Goal: Information Seeking & Learning: Learn about a topic

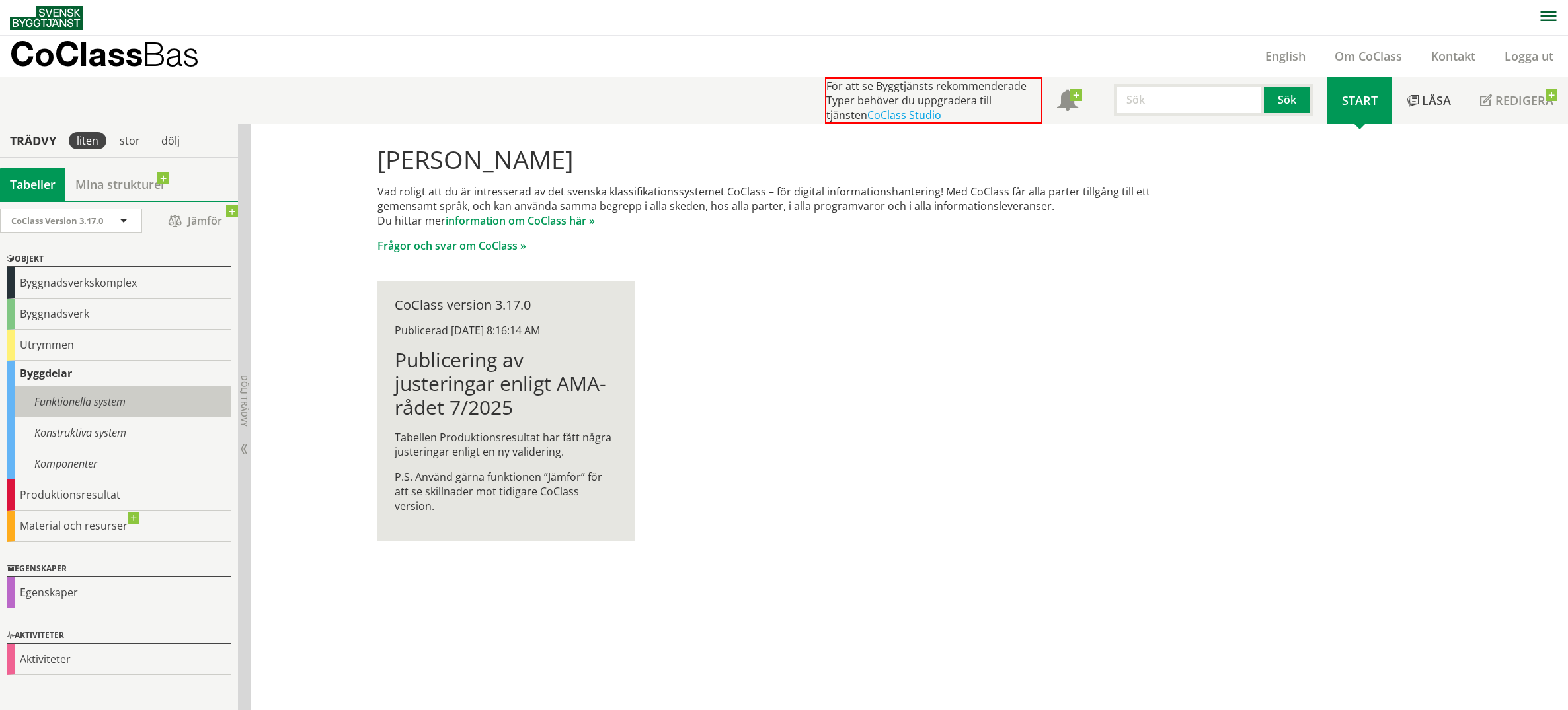
click at [110, 403] on div "Funktionella system" at bounding box center [118, 402] width 225 height 31
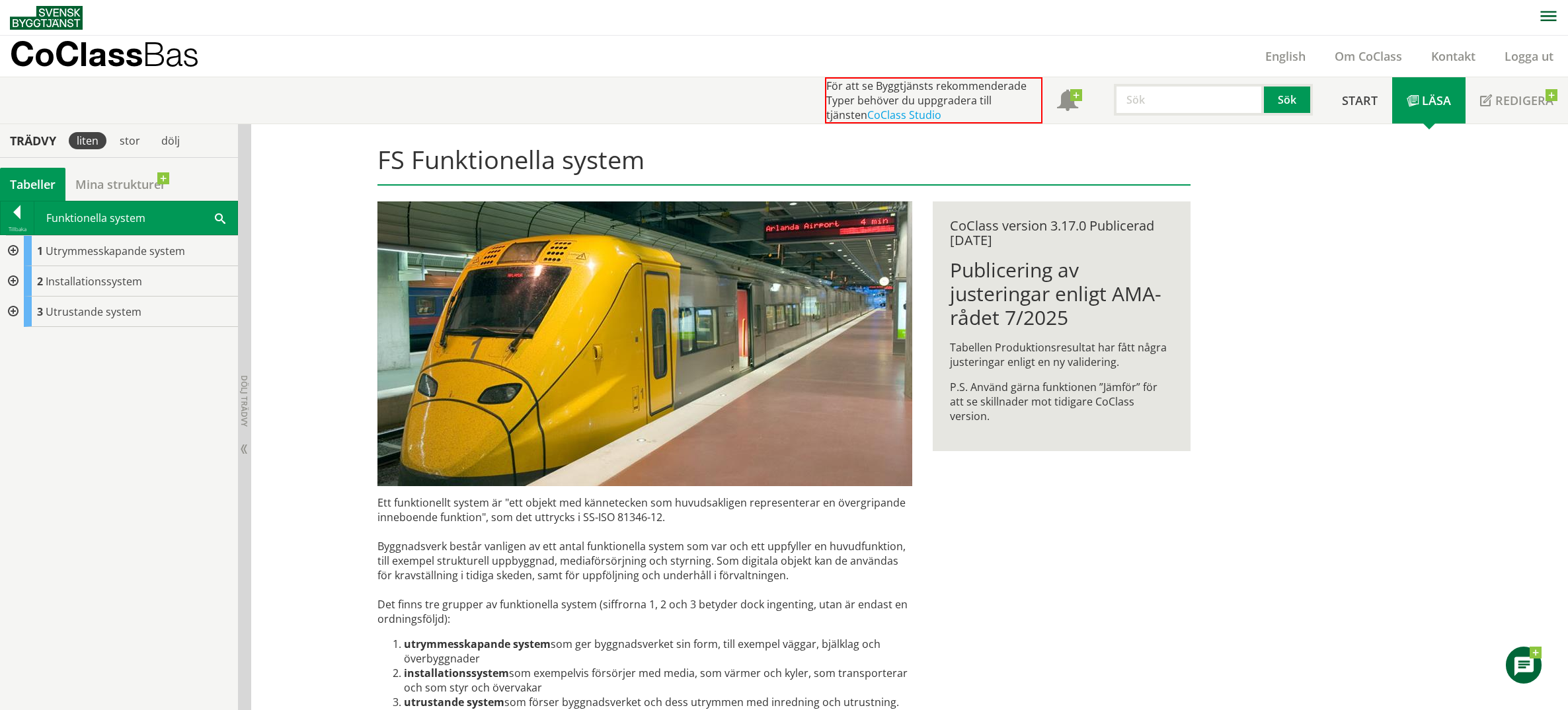
click at [18, 253] on div at bounding box center [12, 251] width 23 height 30
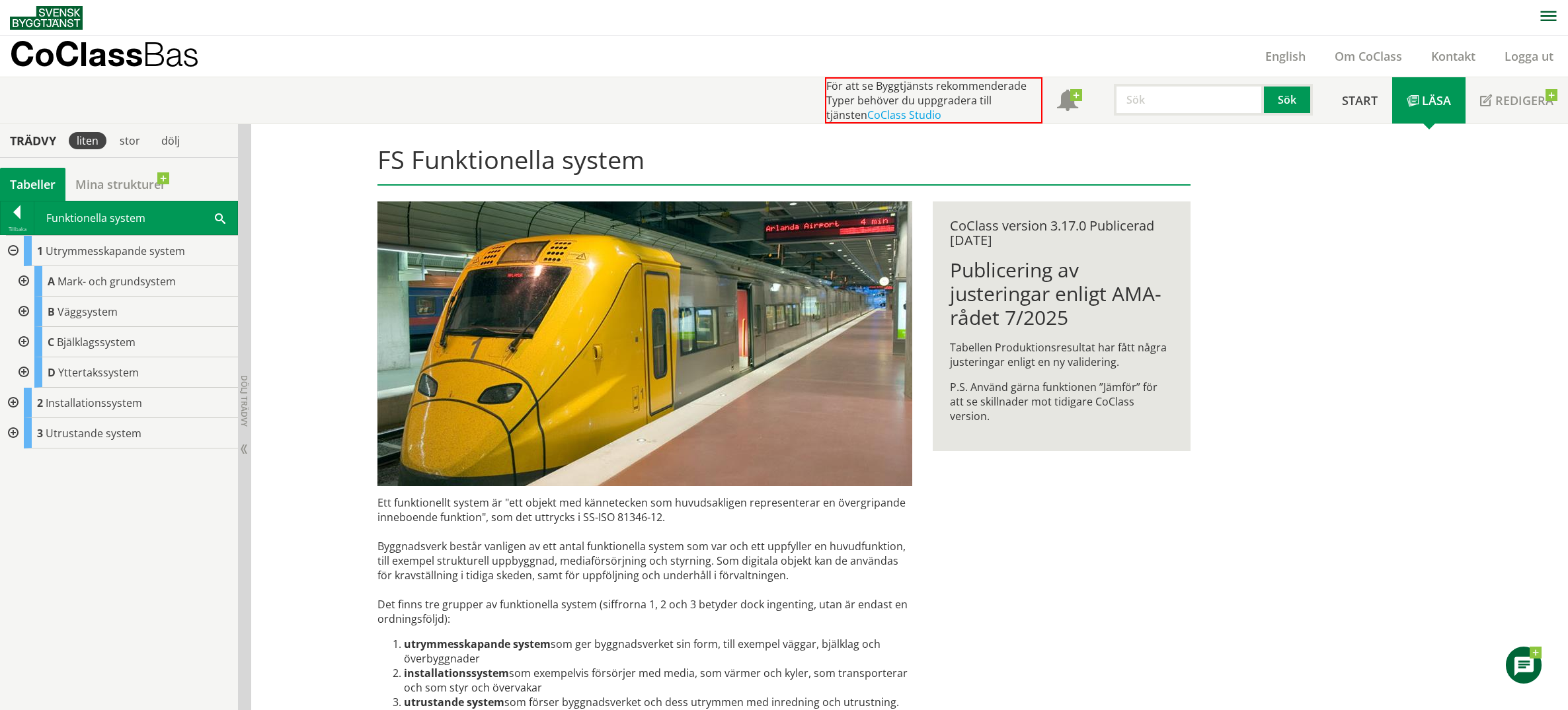
click at [15, 405] on div at bounding box center [12, 403] width 23 height 30
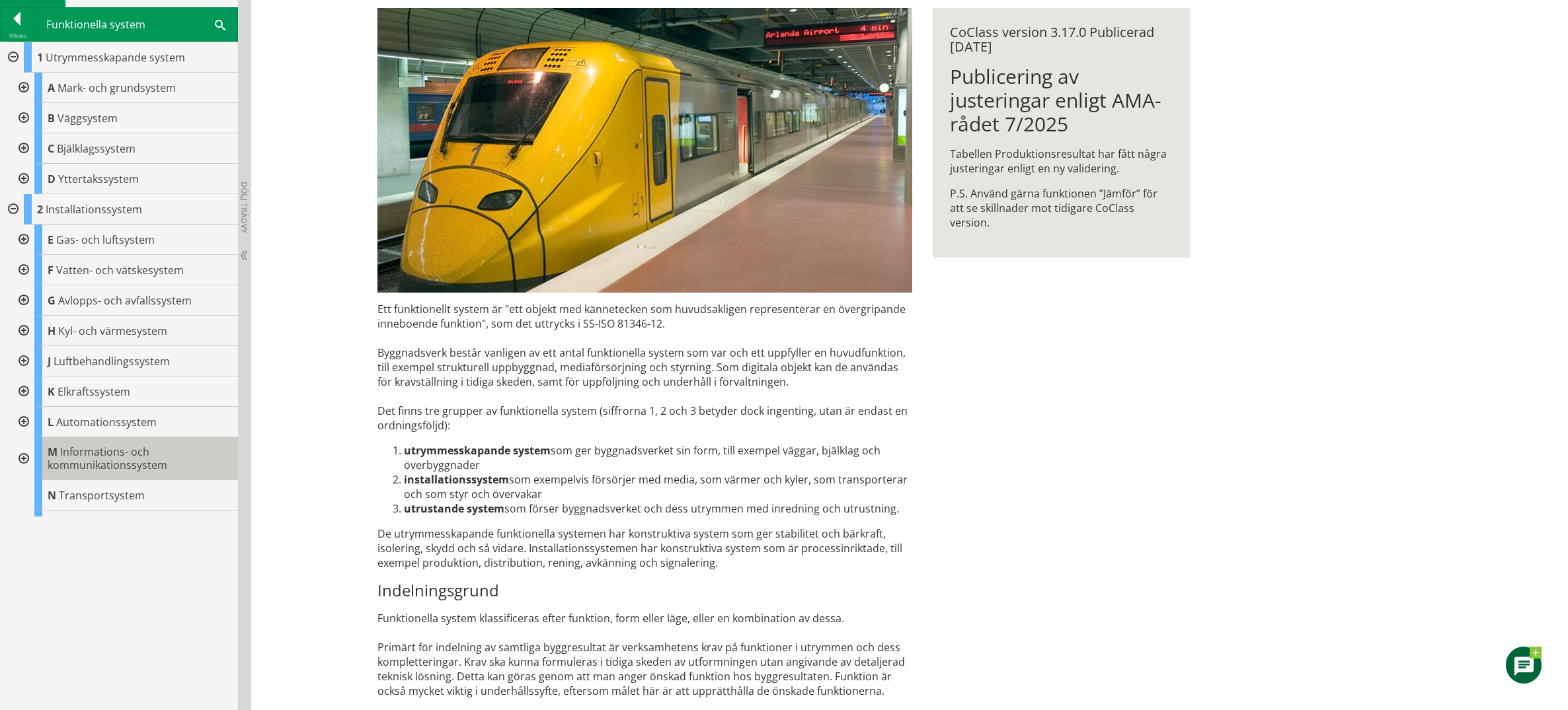
scroll to position [411, 0]
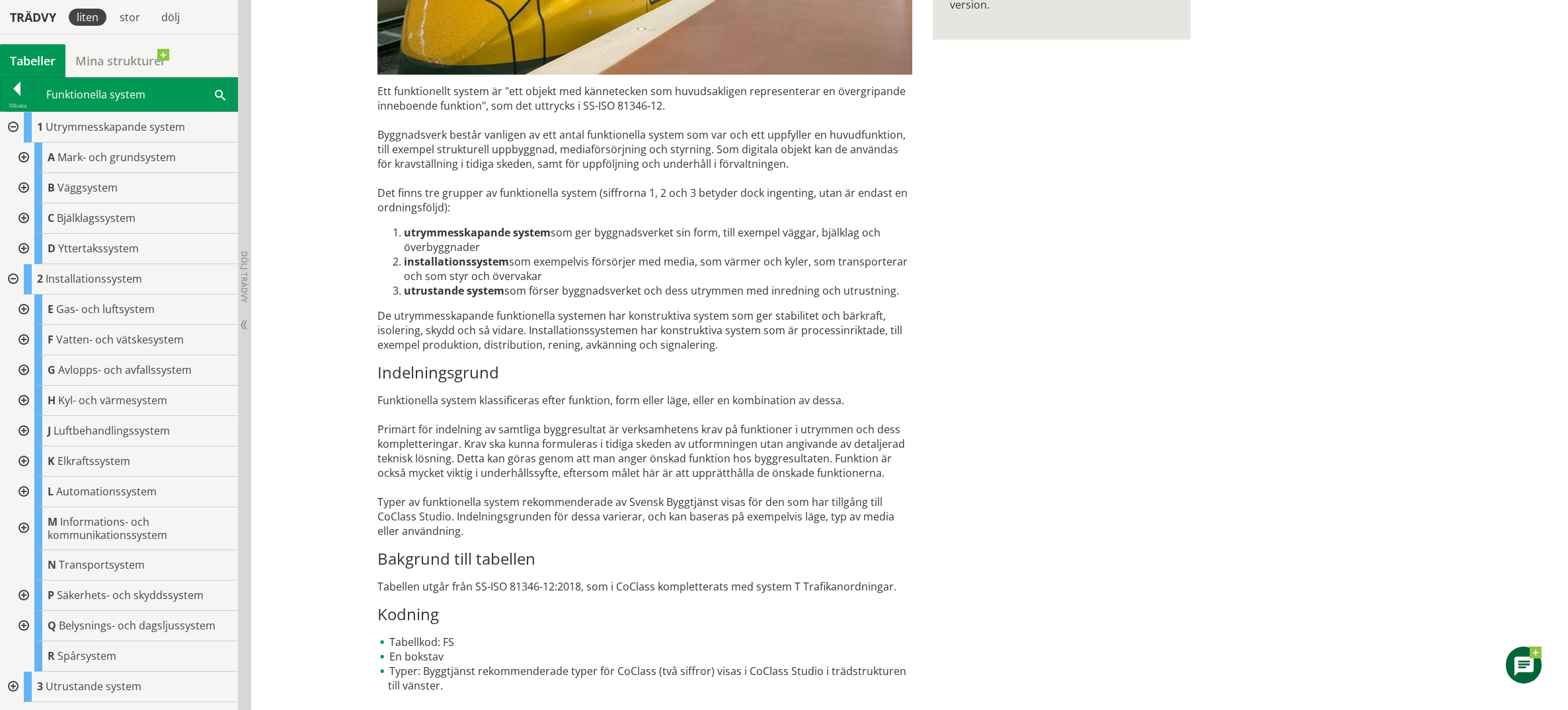
click at [6, 688] on div at bounding box center [12, 687] width 23 height 30
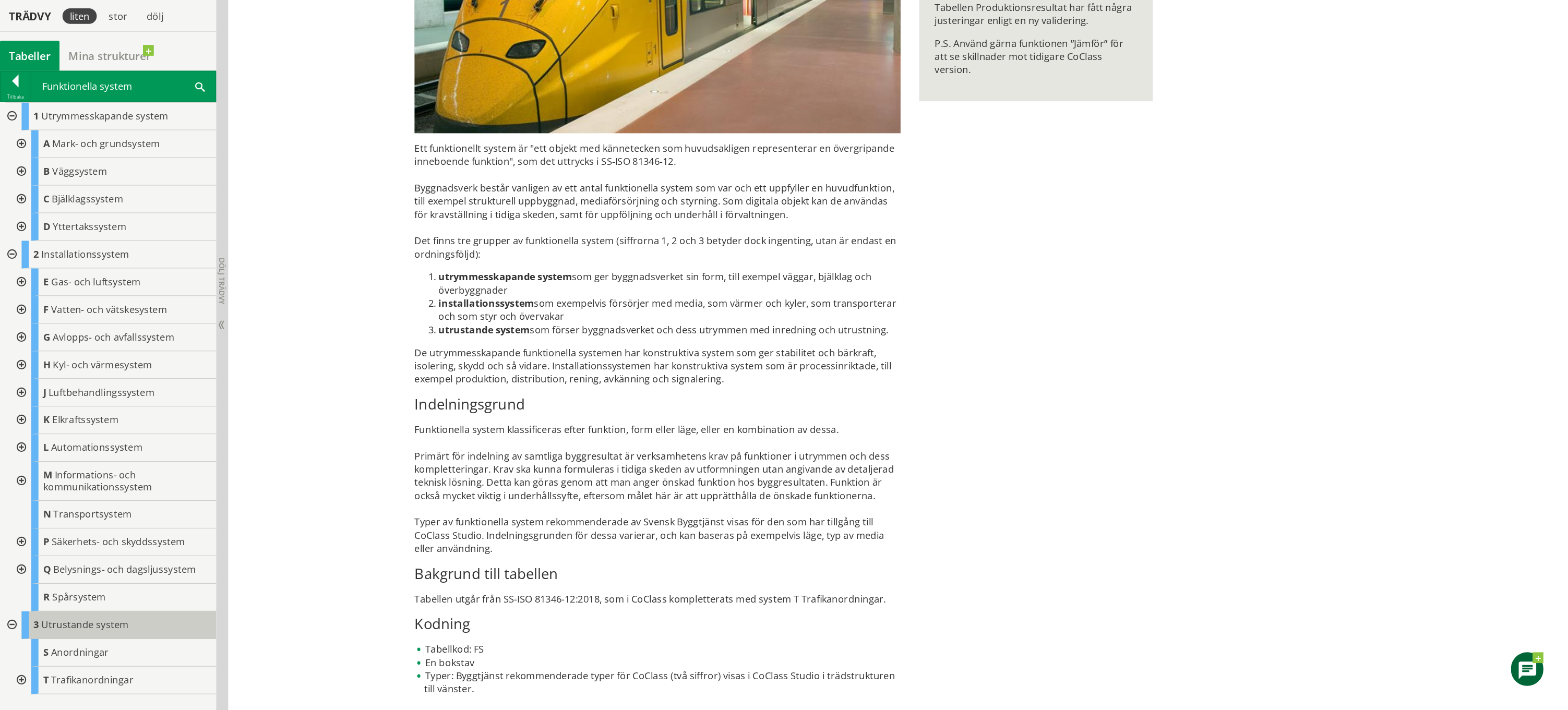
scroll to position [175, 0]
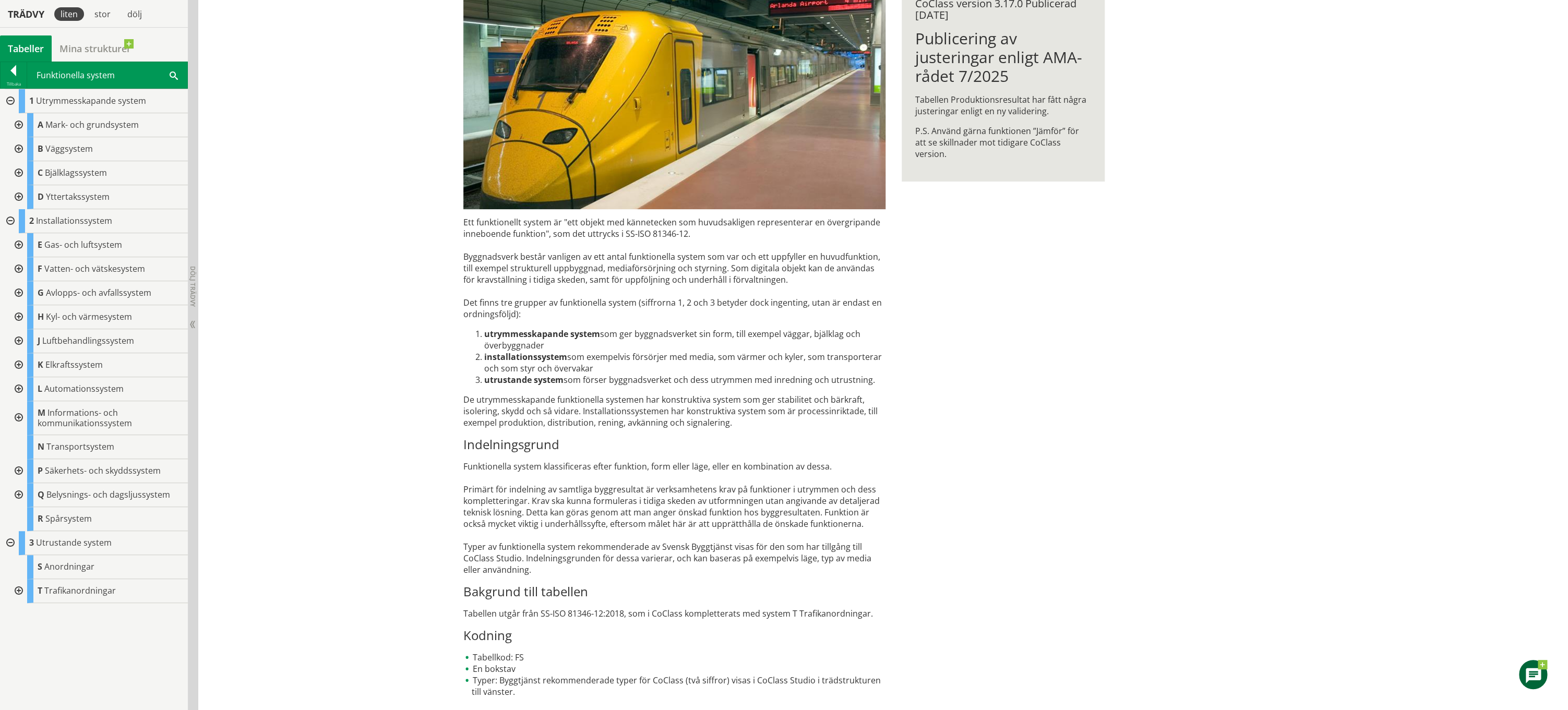
click at [22, 126] on div at bounding box center [18, 125] width 19 height 24
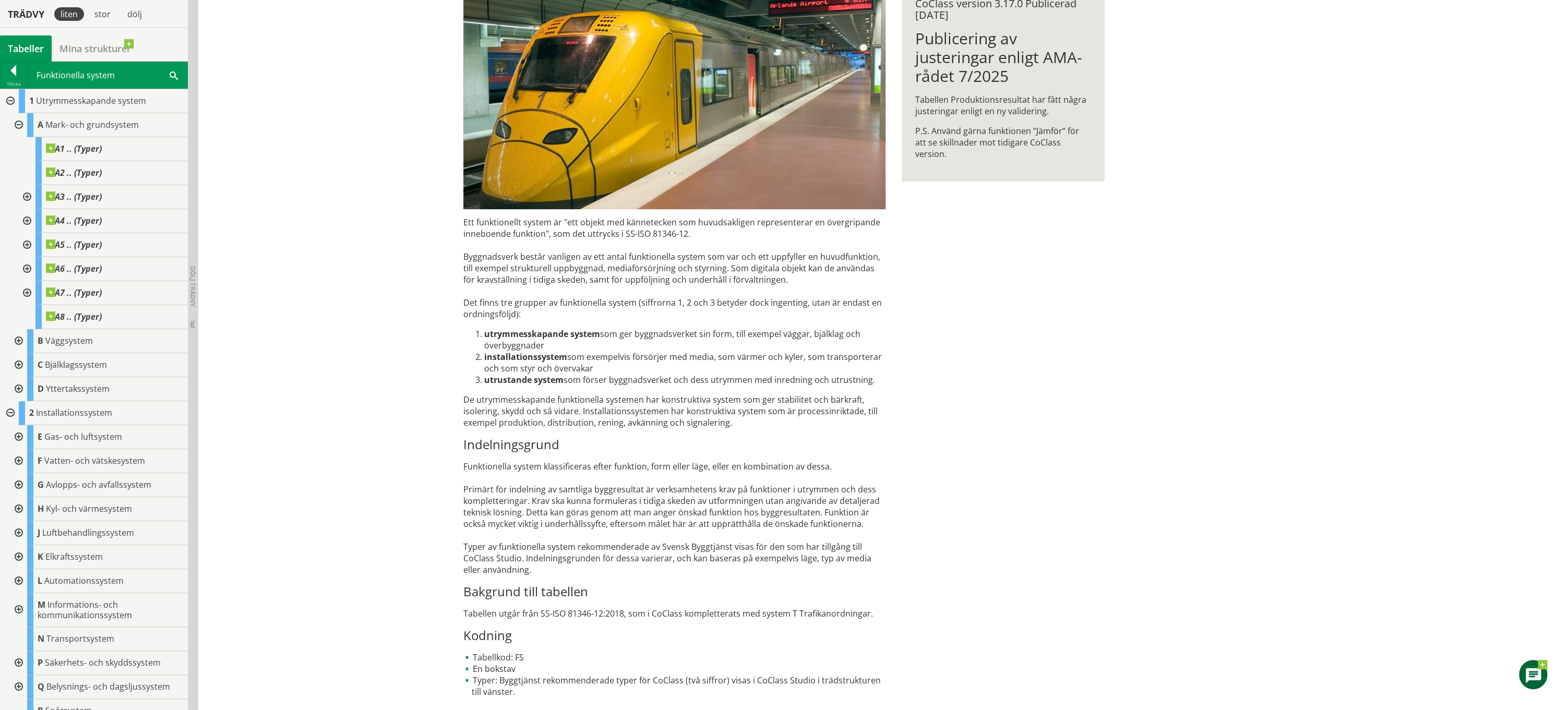
click at [28, 195] on div at bounding box center [26, 197] width 19 height 24
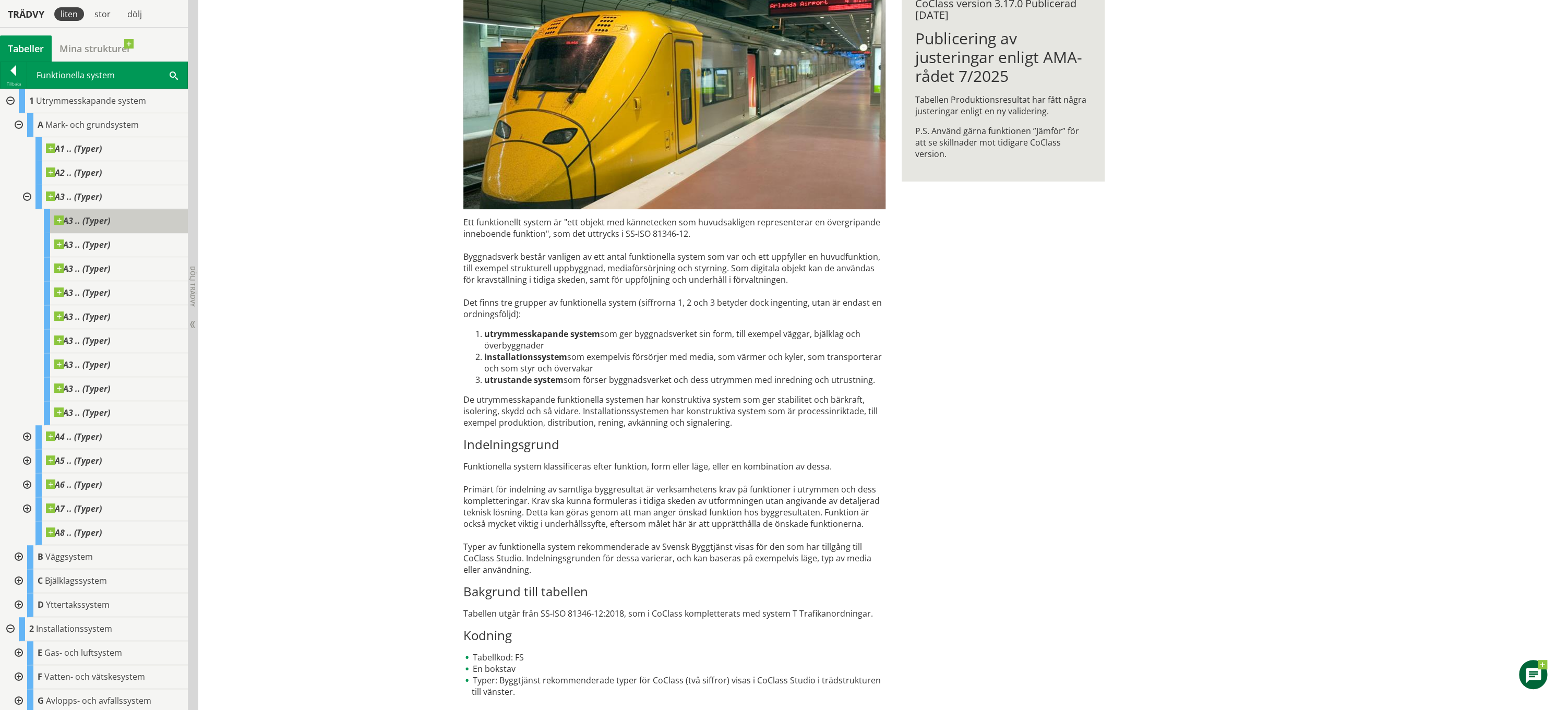
click at [110, 215] on span at bounding box center [110, 215] width 0 height 0
drag, startPoint x: 20, startPoint y: 193, endPoint x: 22, endPoint y: 166, distance: 27.1
click at [20, 193] on div at bounding box center [26, 197] width 19 height 24
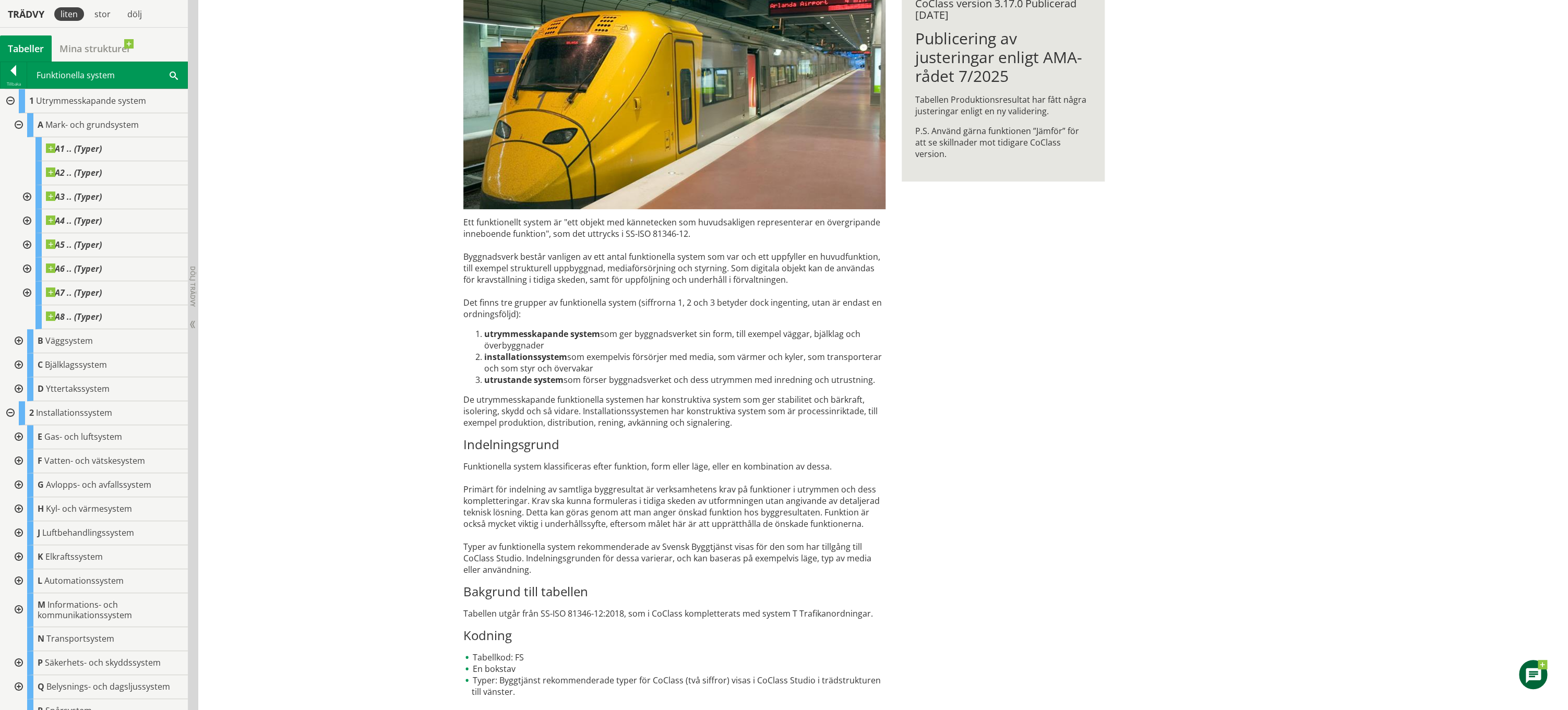
click at [23, 125] on div at bounding box center [18, 125] width 19 height 24
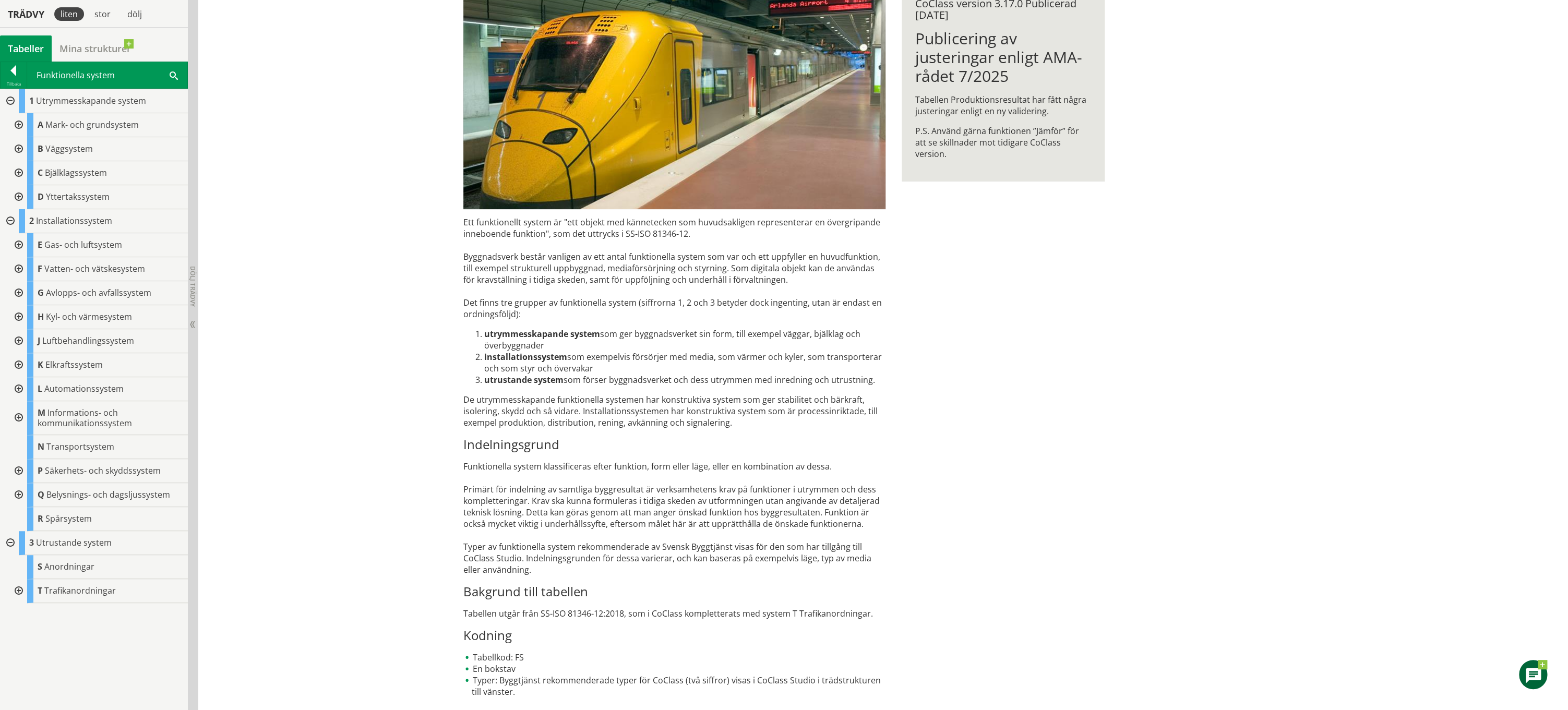
click at [12, 71] on div at bounding box center [14, 73] width 26 height 15
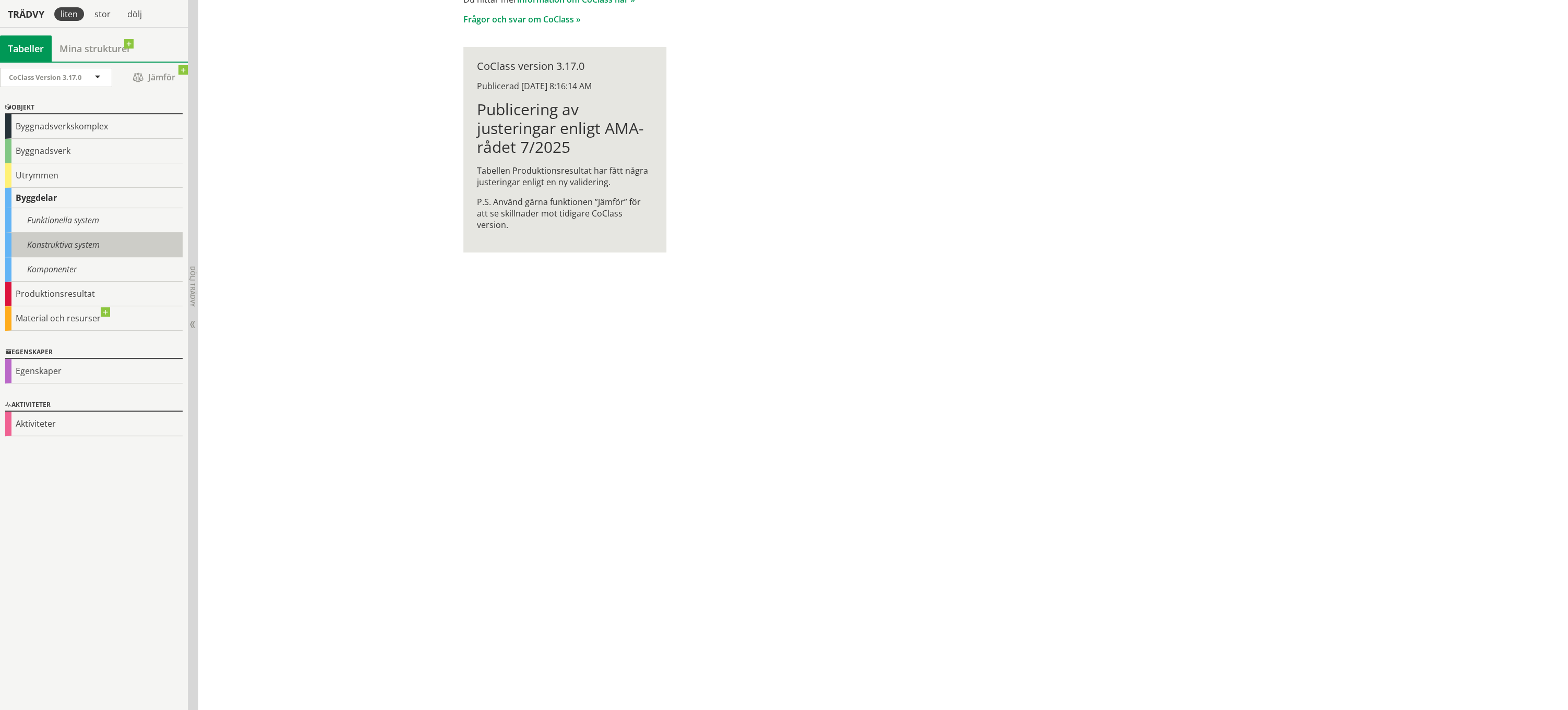
click at [91, 240] on div "Konstruktiva system" at bounding box center [93, 245] width 177 height 25
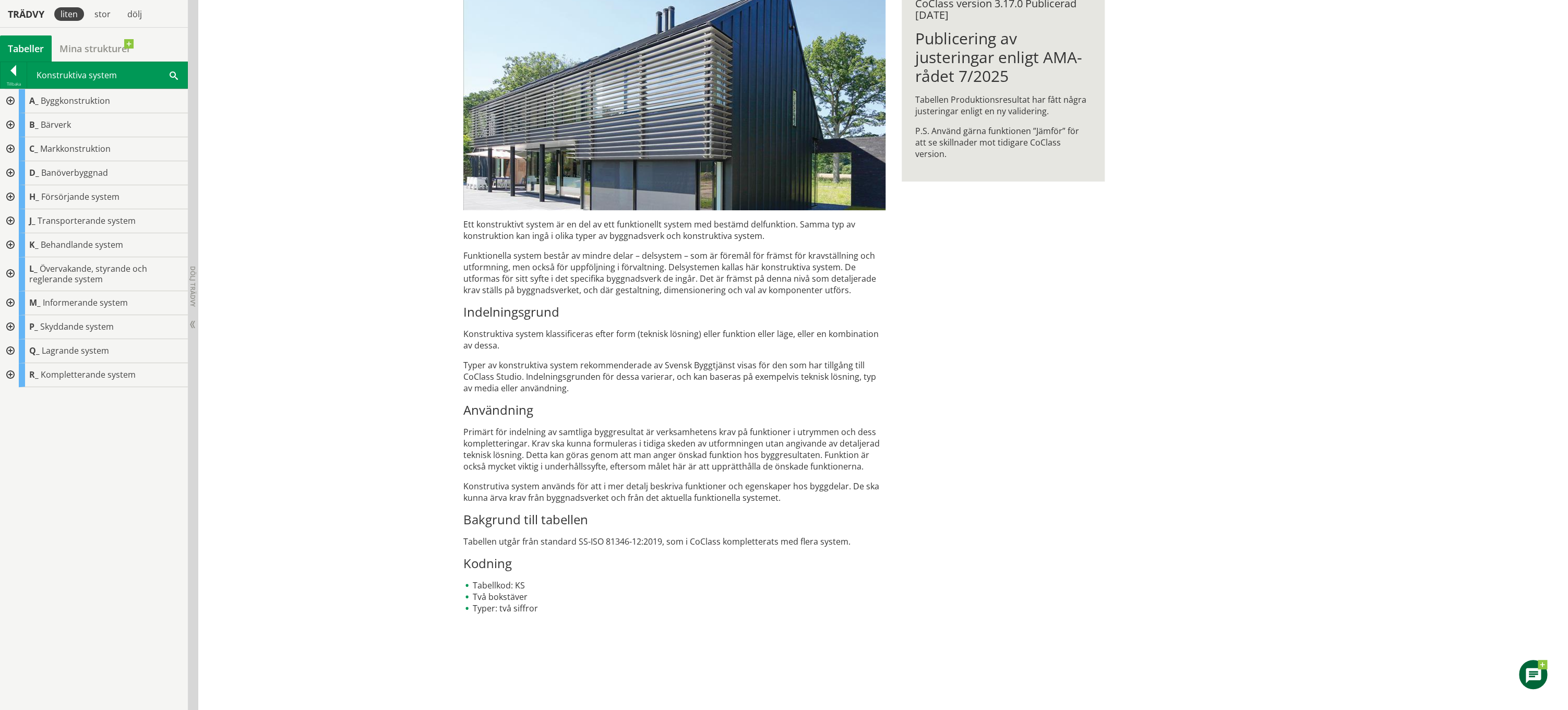
click at [10, 96] on div at bounding box center [9, 101] width 19 height 24
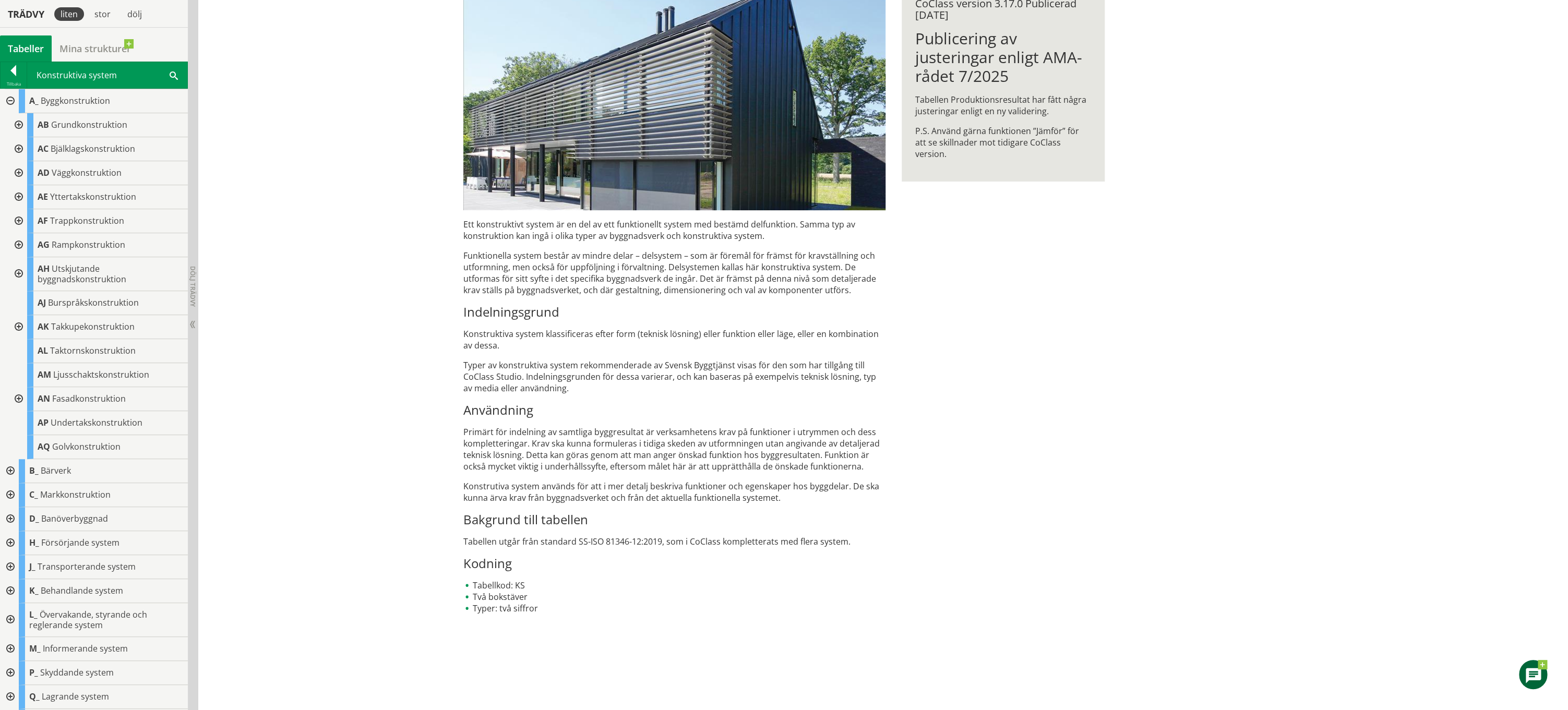
click at [12, 470] on div at bounding box center [9, 470] width 19 height 24
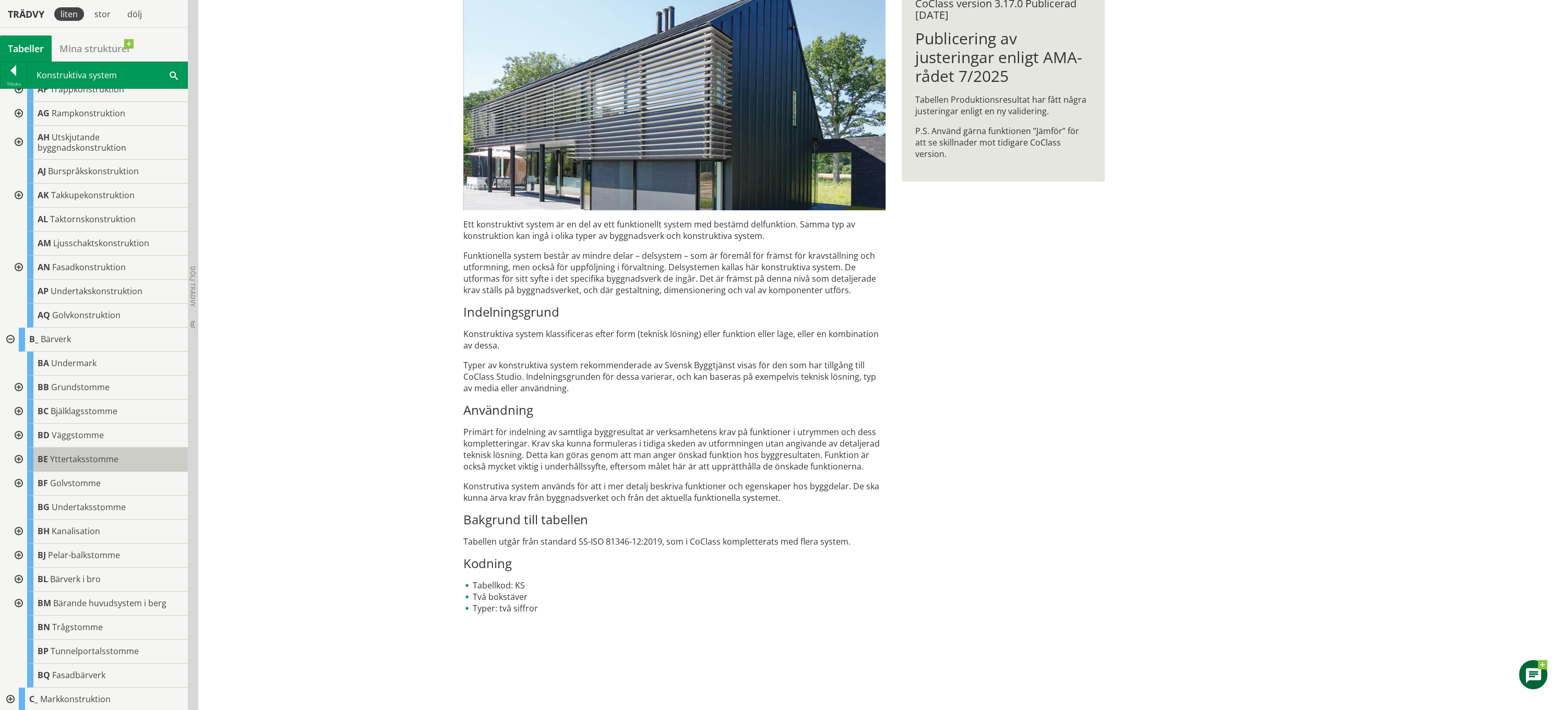
scroll to position [134, 0]
drag, startPoint x: 12, startPoint y: 345, endPoint x: 62, endPoint y: 368, distance: 55.0
click at [12, 345] on div at bounding box center [9, 346] width 19 height 24
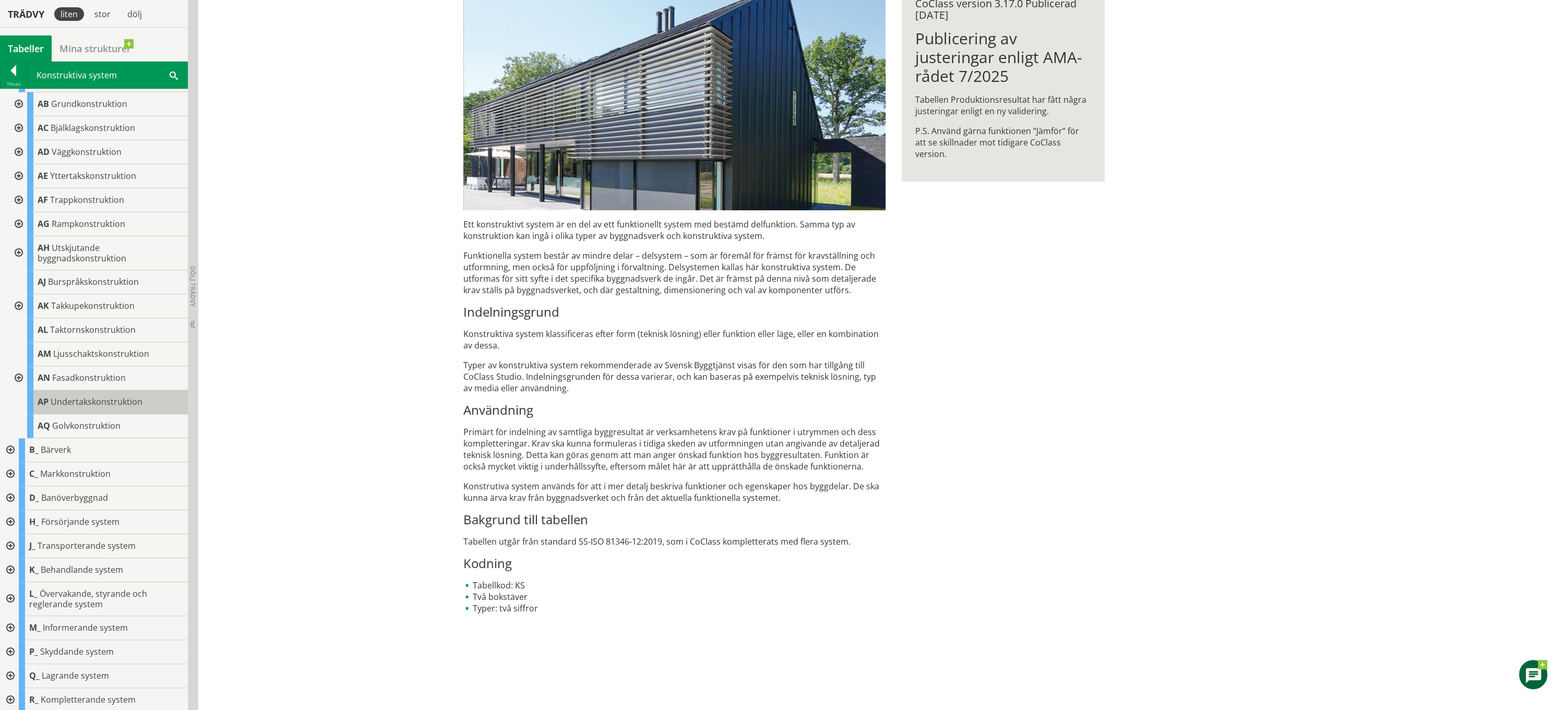
scroll to position [0, 0]
click at [15, 169] on div at bounding box center [18, 173] width 19 height 24
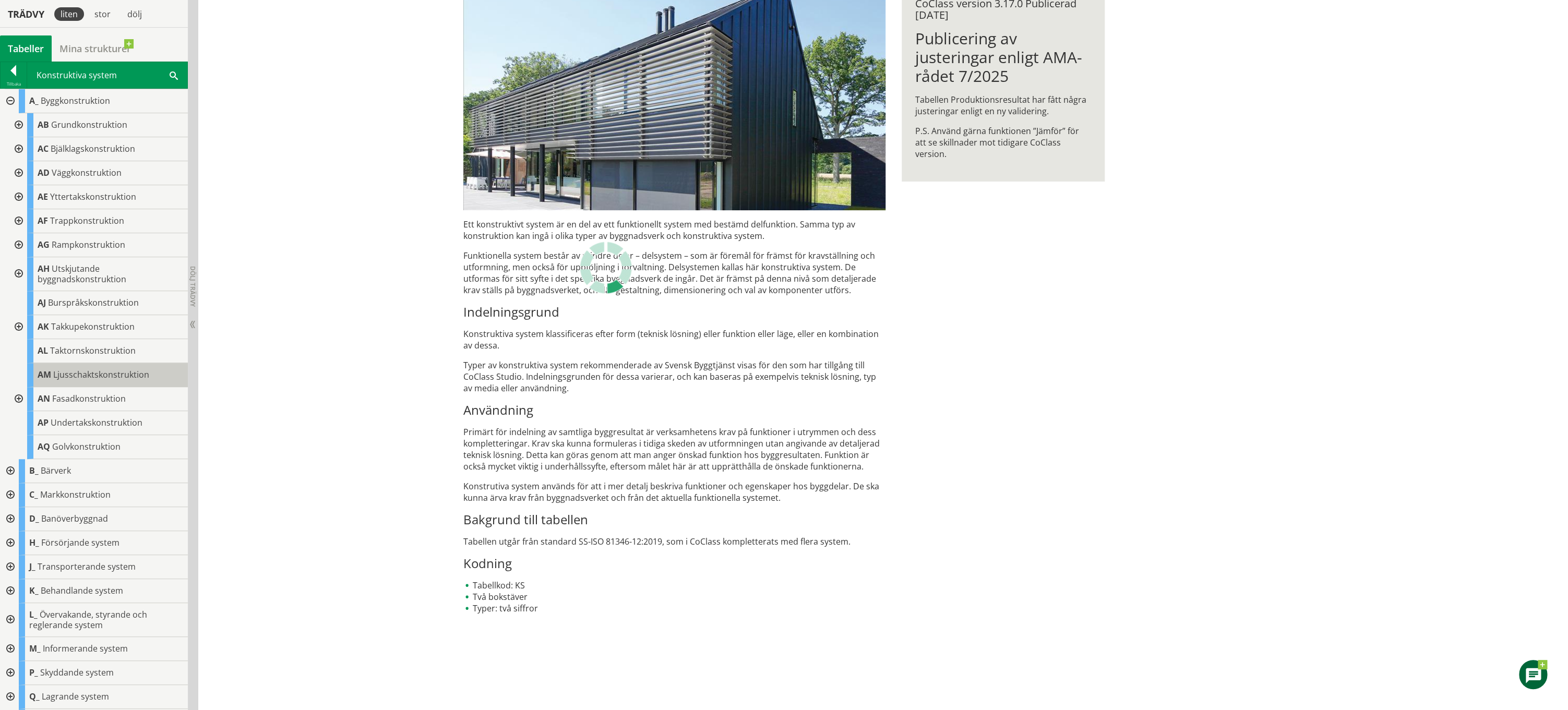
scroll to position [21, 0]
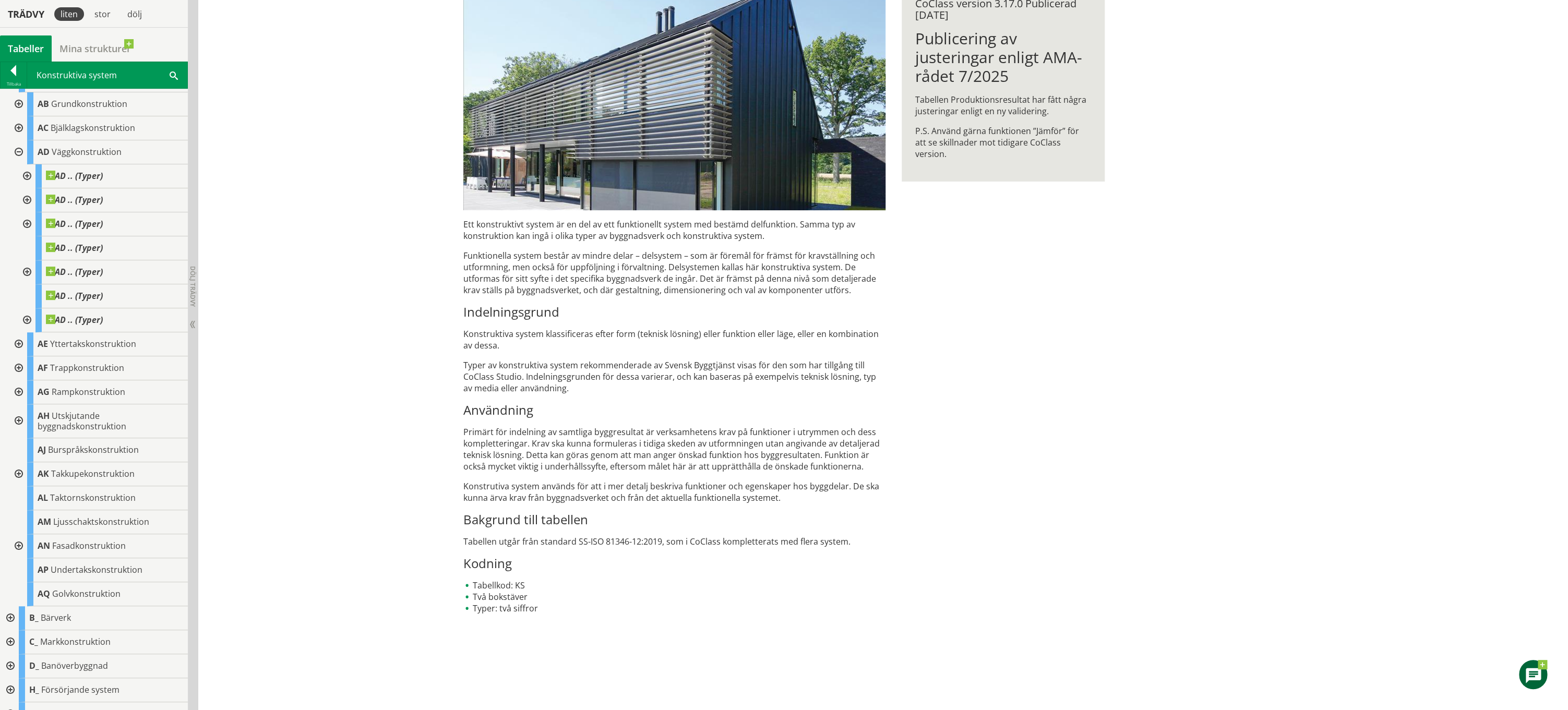
click at [14, 152] on div at bounding box center [18, 152] width 19 height 24
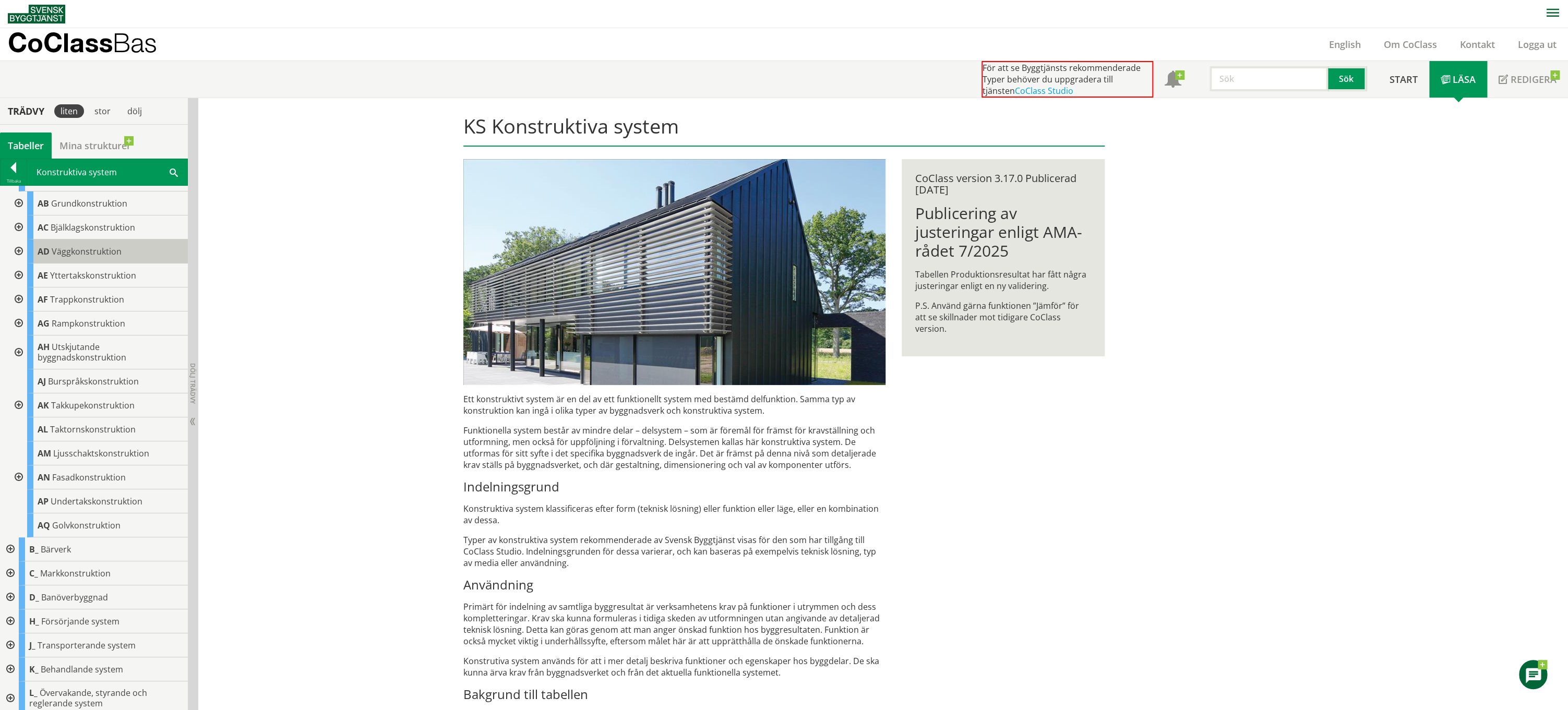
scroll to position [0, 0]
click at [14, 177] on div at bounding box center [14, 170] width 26 height 15
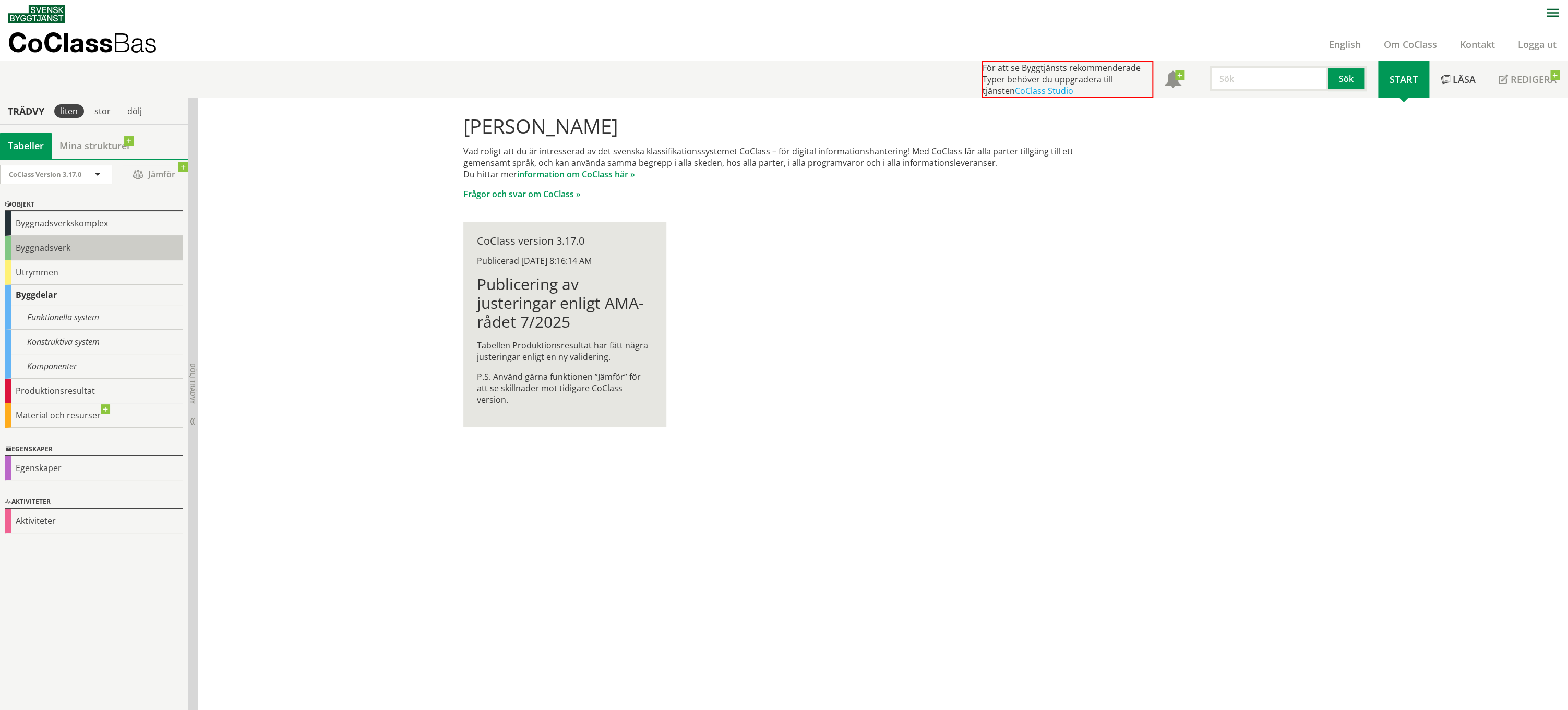
click at [66, 238] on div "Byggnadsverk" at bounding box center [93, 248] width 177 height 25
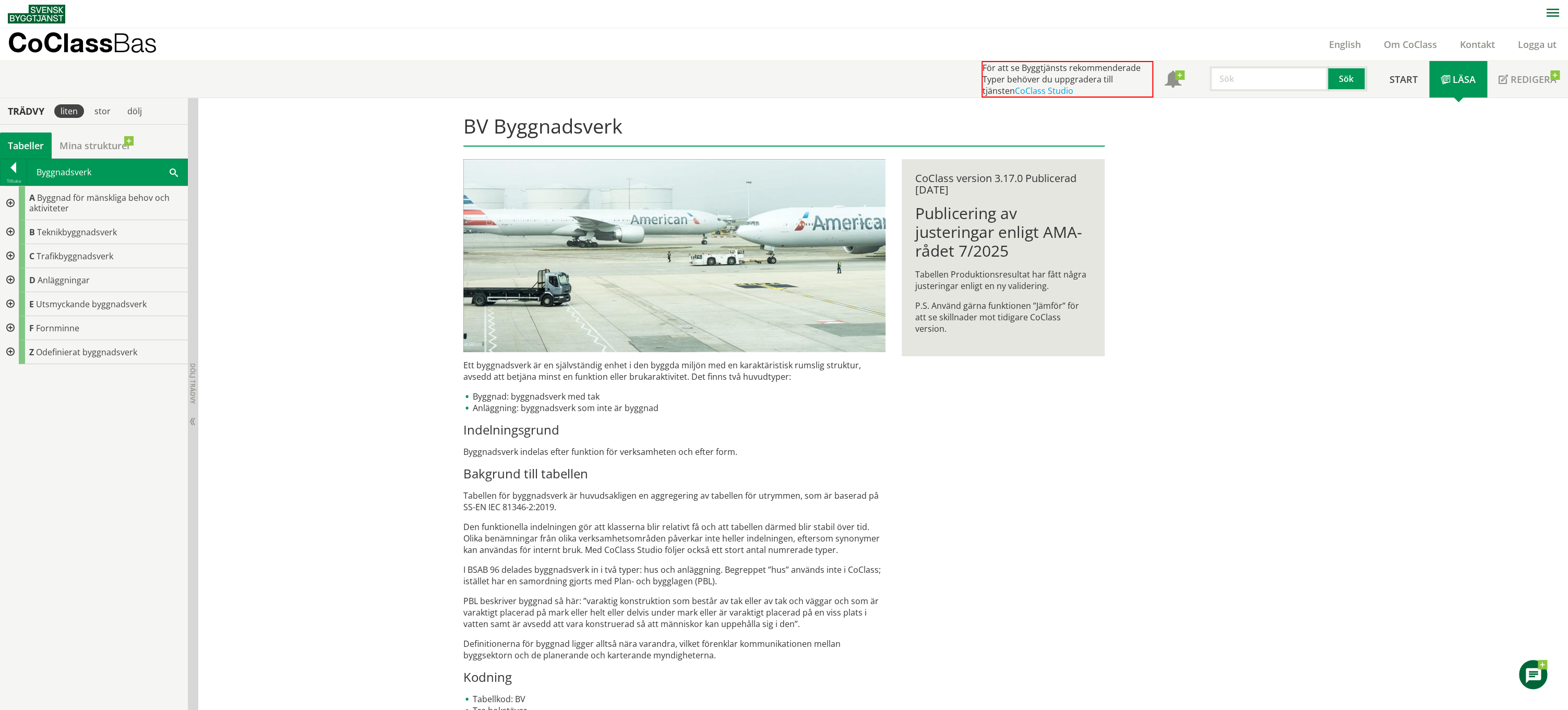
click at [9, 200] on div at bounding box center [9, 203] width 19 height 34
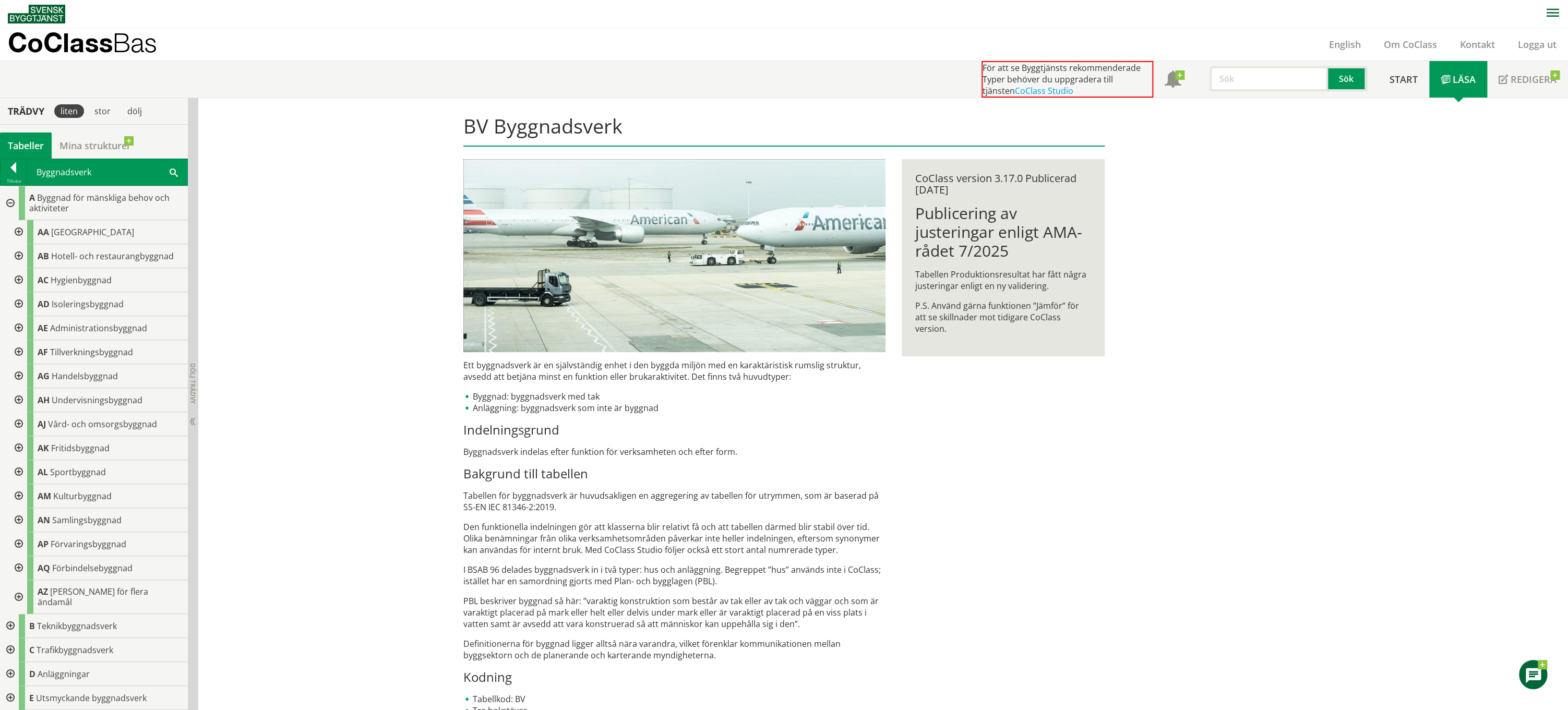
click at [23, 231] on div at bounding box center [18, 232] width 19 height 24
click at [15, 196] on div at bounding box center [9, 203] width 19 height 34
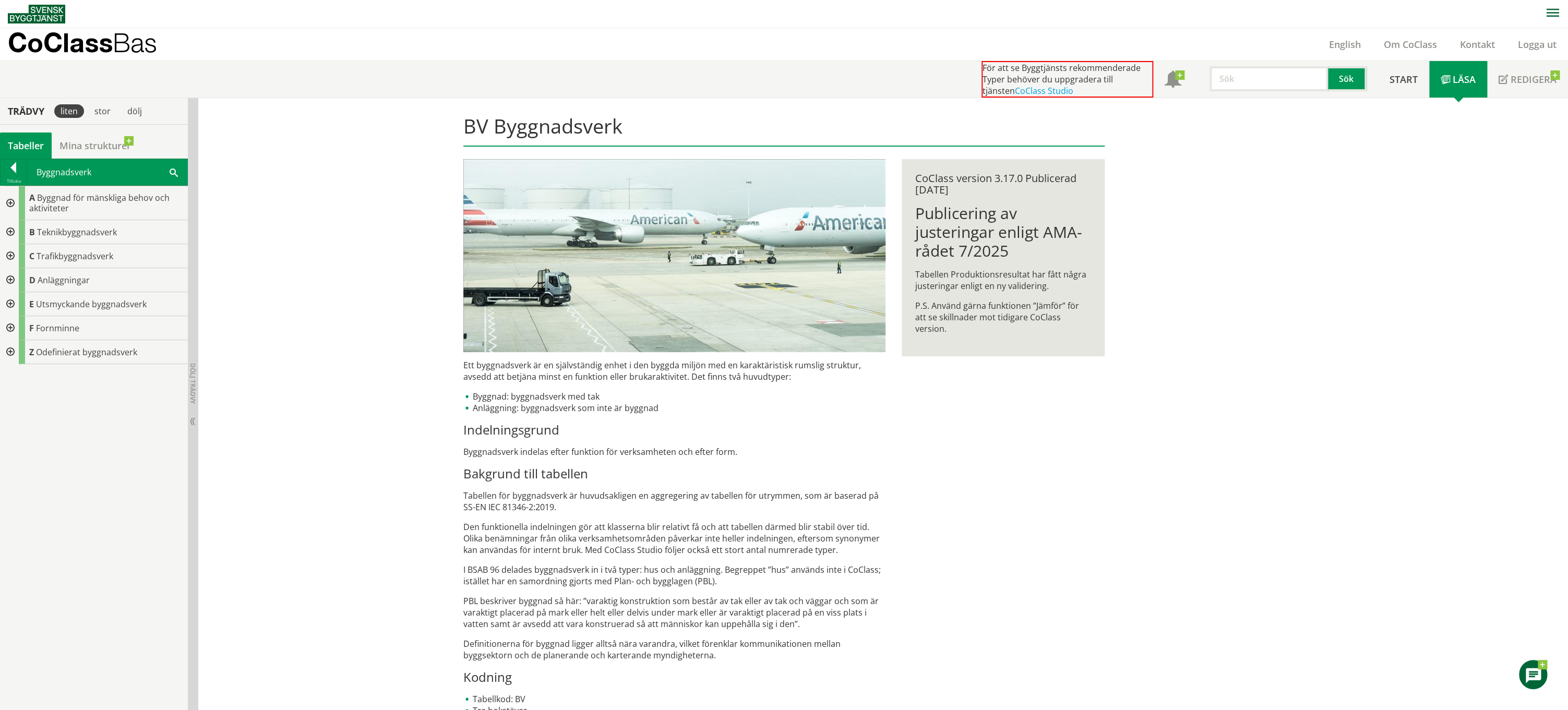
click at [15, 199] on div at bounding box center [9, 203] width 19 height 34
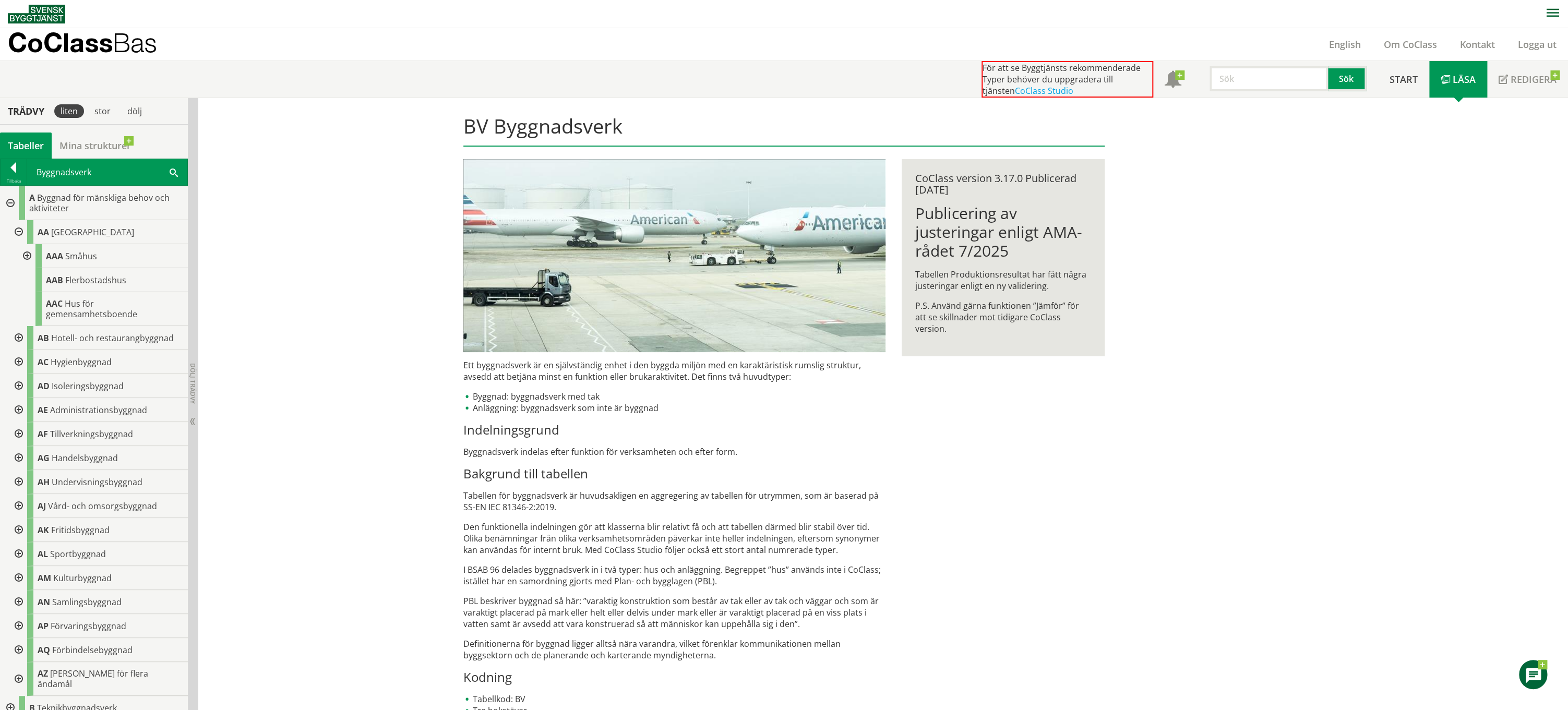
click at [18, 230] on div at bounding box center [18, 232] width 19 height 24
click at [19, 472] on div at bounding box center [18, 472] width 19 height 24
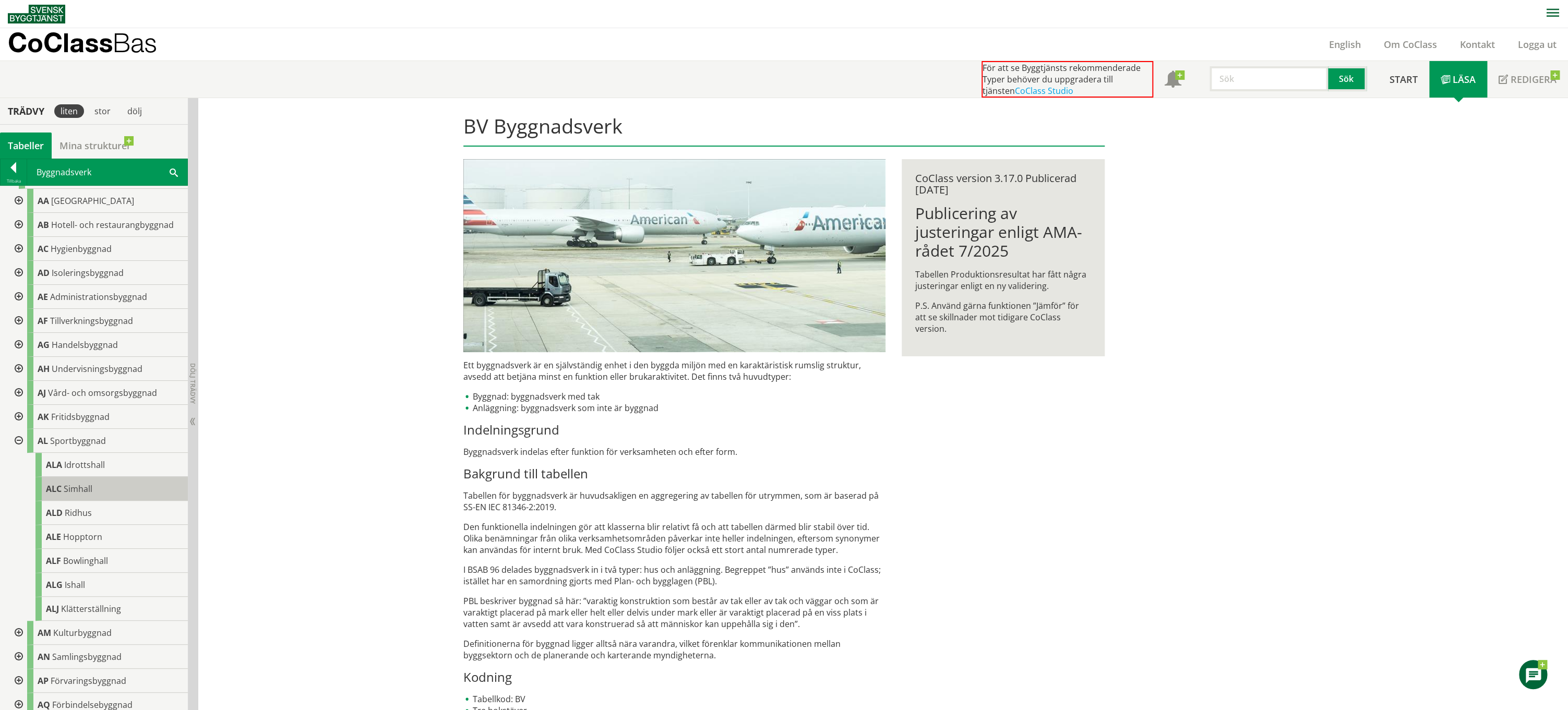
scroll to position [43, 0]
click at [14, 403] on div at bounding box center [18, 405] width 19 height 24
click at [20, 399] on div at bounding box center [18, 405] width 19 height 24
click at [19, 424] on div at bounding box center [18, 429] width 19 height 24
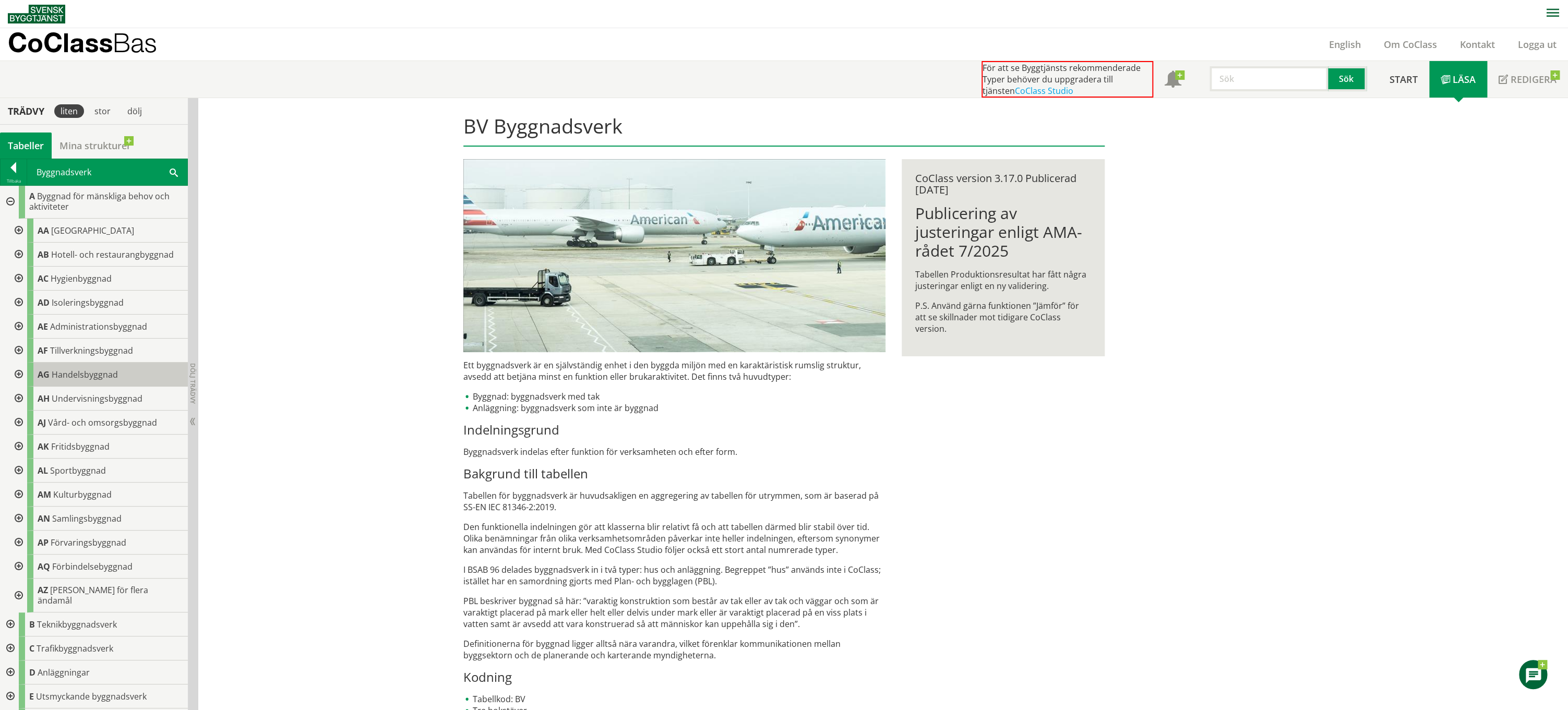
scroll to position [0, 0]
click at [19, 374] on div at bounding box center [18, 376] width 19 height 24
